Goal: Book appointment/travel/reservation

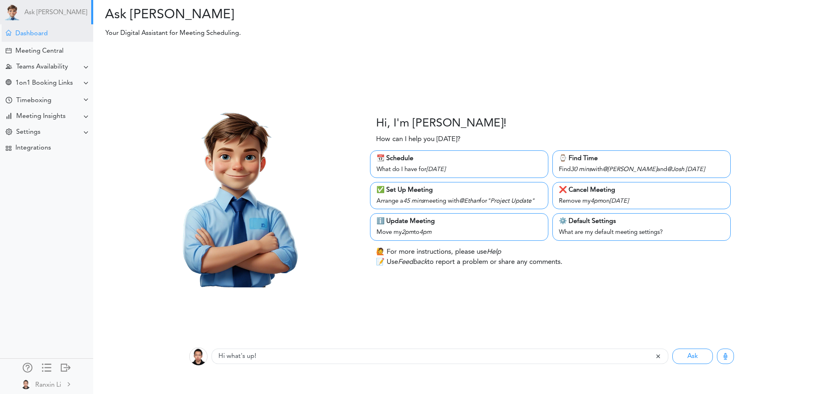
click at [32, 36] on div "Dashboard" at bounding box center [31, 34] width 32 height 8
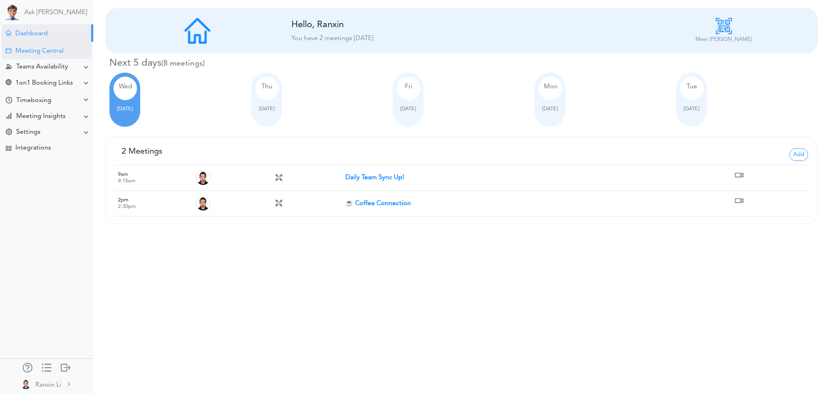
click at [36, 44] on div "Meeting Central" at bounding box center [47, 50] width 90 height 17
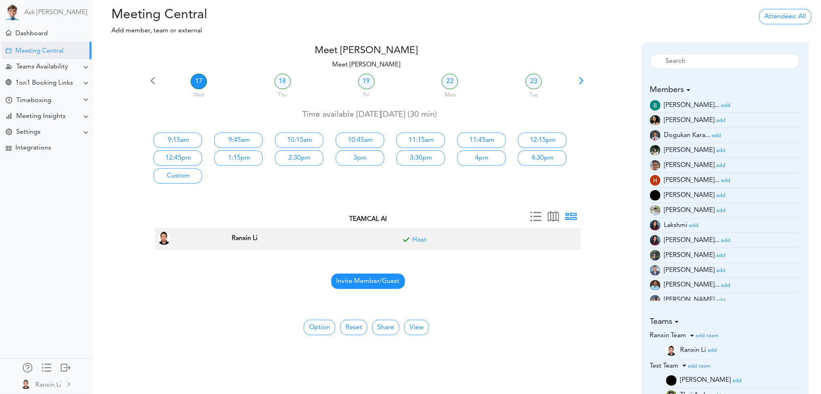
click at [366, 281] on span "Invite Member/Guest" at bounding box center [368, 280] width 74 height 15
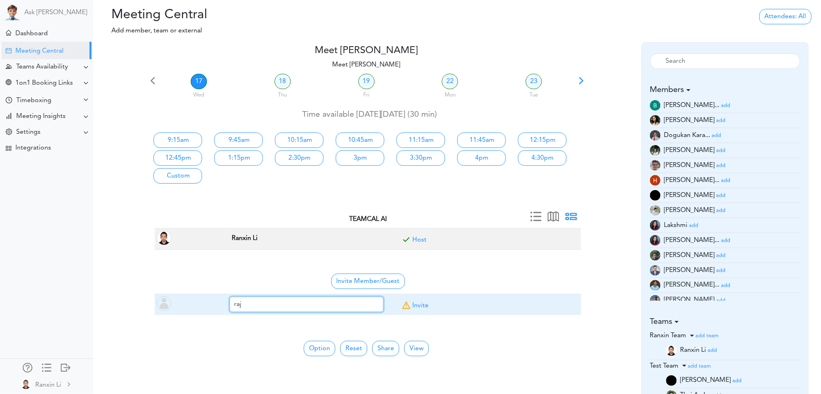
type input "[EMAIL_ADDRESS]"
click at [407, 309] on span at bounding box center [406, 307] width 12 height 12
click at [412, 305] on link "Invite" at bounding box center [420, 305] width 16 height 6
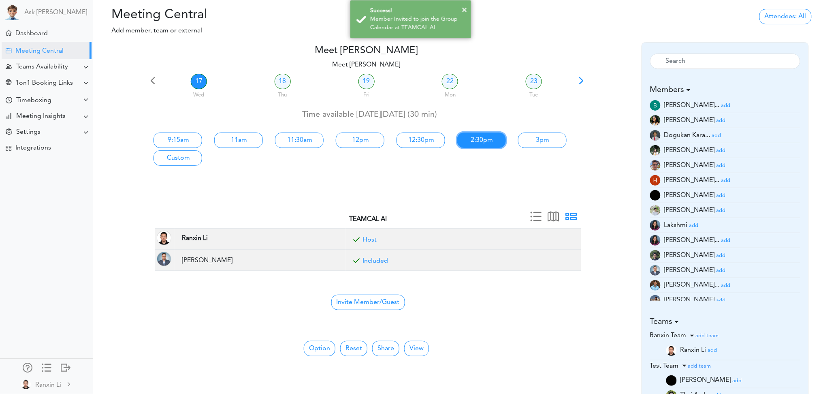
click at [489, 145] on link "2:30pm" at bounding box center [481, 139] width 49 height 15
type input "Meet [PERSON_NAME]"
type input "https://meet.google.com/inc-othz-pvd"
type input "2025-09-17T14:30"
type input "2025-09-17T15:00"
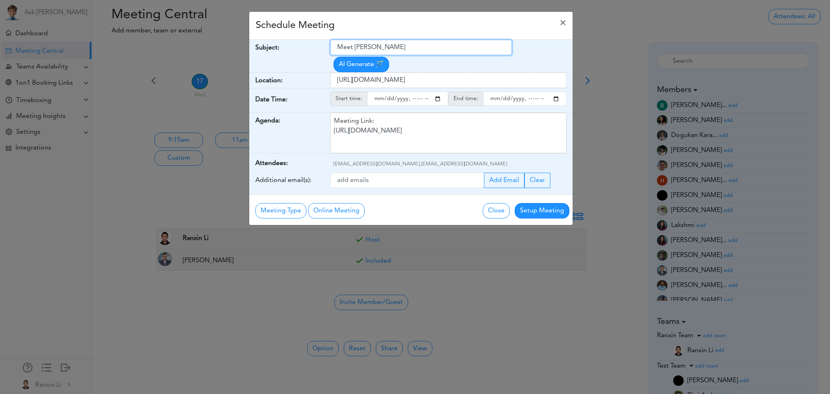
click at [397, 53] on input "Meet [PERSON_NAME]" at bounding box center [421, 47] width 182 height 15
type input "Discuss about langraph"
click at [554, 211] on button "Setup Meeting" at bounding box center [541, 210] width 55 height 15
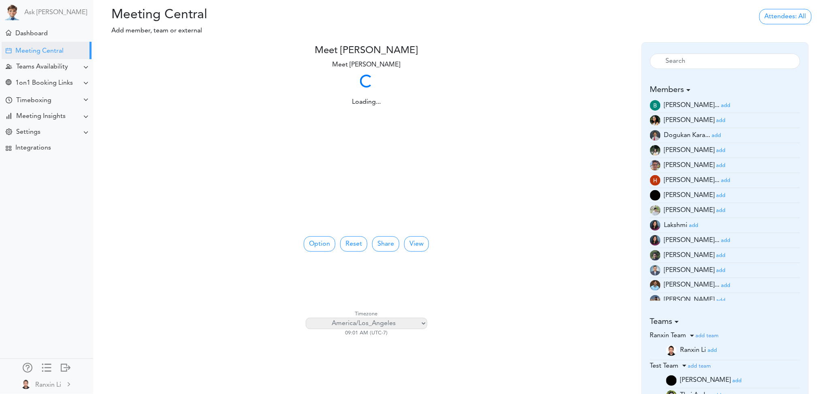
click at [163, 363] on div "Option No Meeting Type 15 min 30 min 45 min 60 min Show one day Show full week …" at bounding box center [366, 296] width 439 height 157
